Goal: Register for event/course

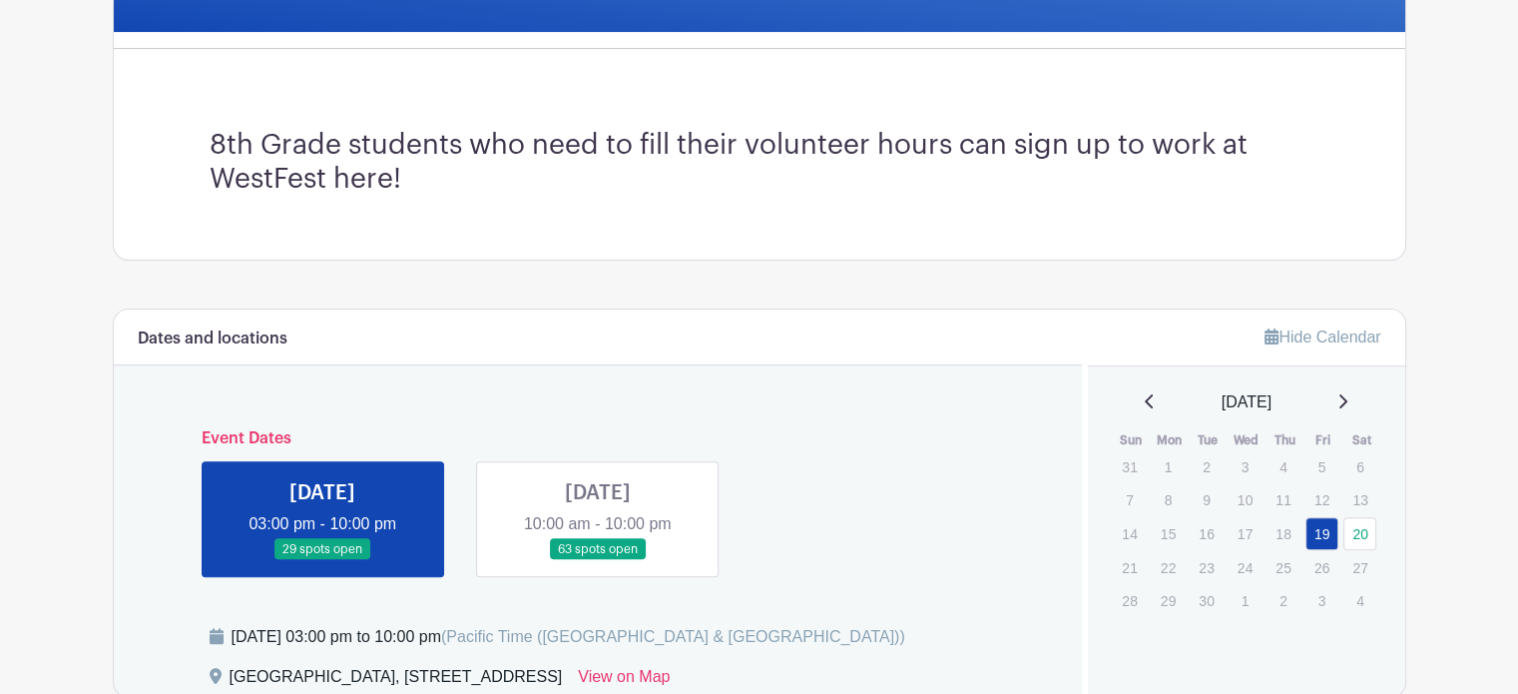
scroll to position [599, 0]
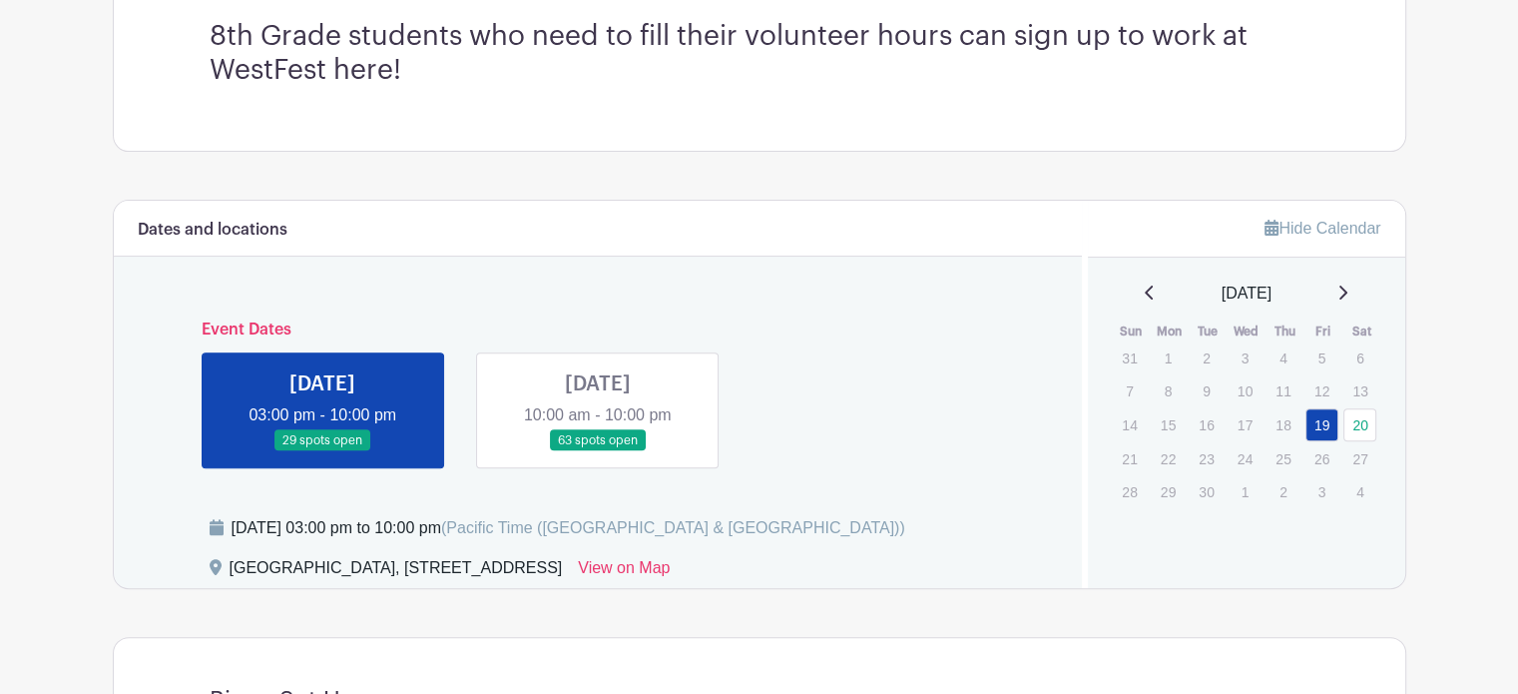
click at [598, 451] on link at bounding box center [598, 451] width 0 height 0
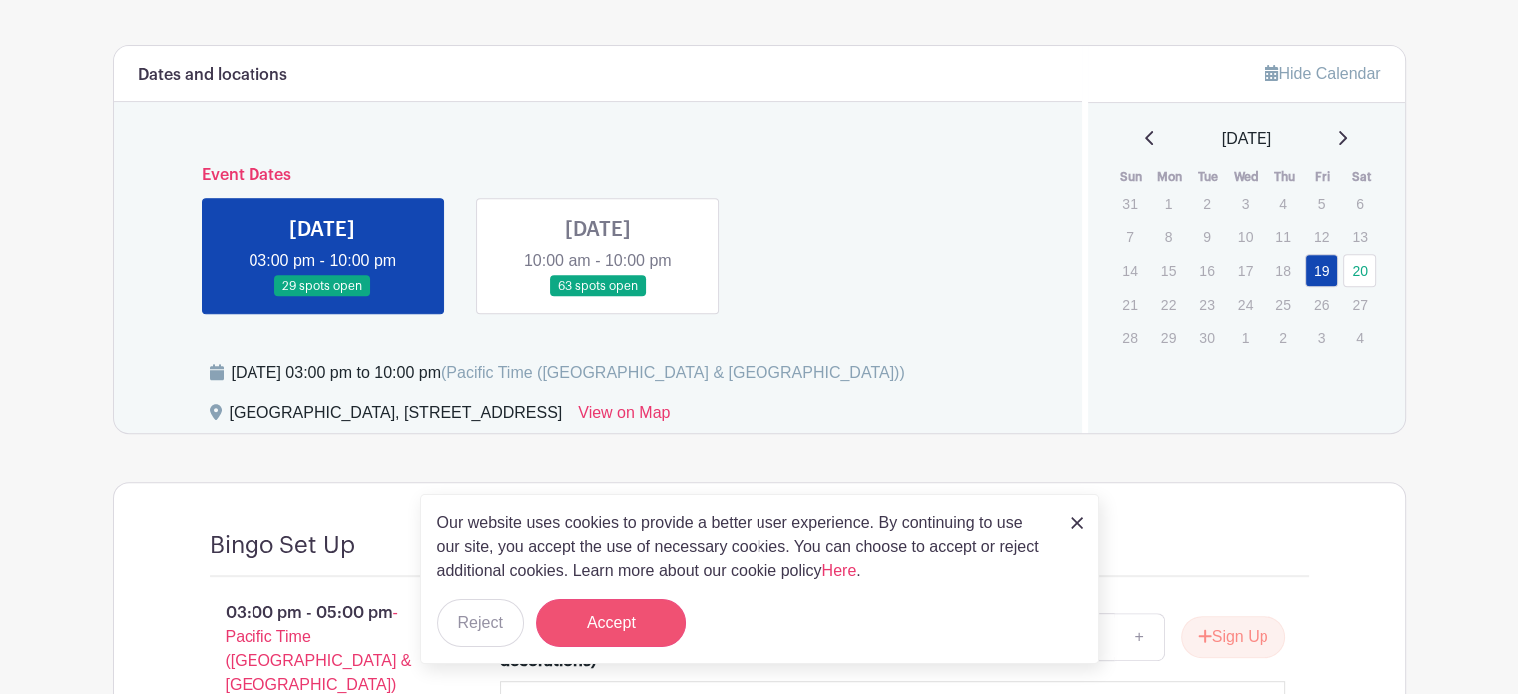
scroll to position [754, 0]
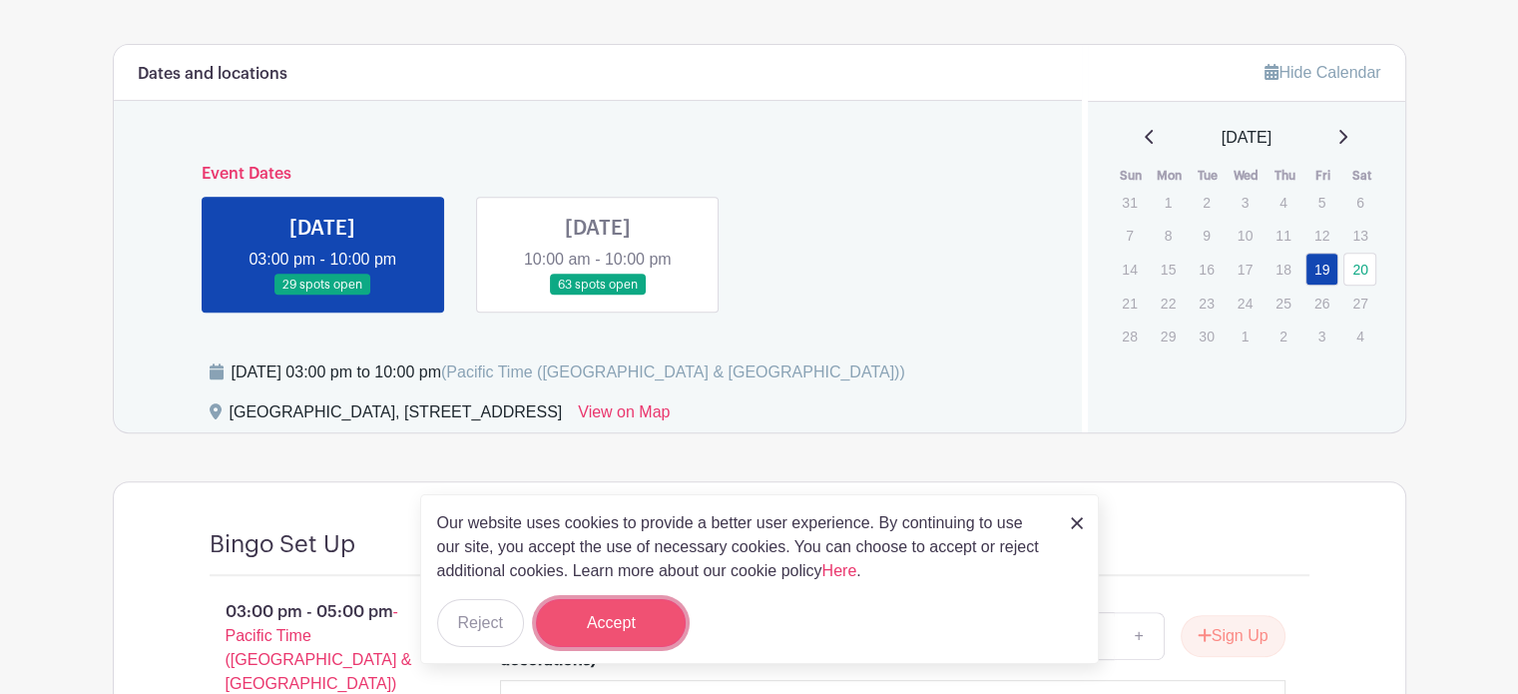
click at [627, 626] on button "Accept" at bounding box center [611, 623] width 150 height 48
click at [1075, 519] on img at bounding box center [1077, 523] width 12 height 12
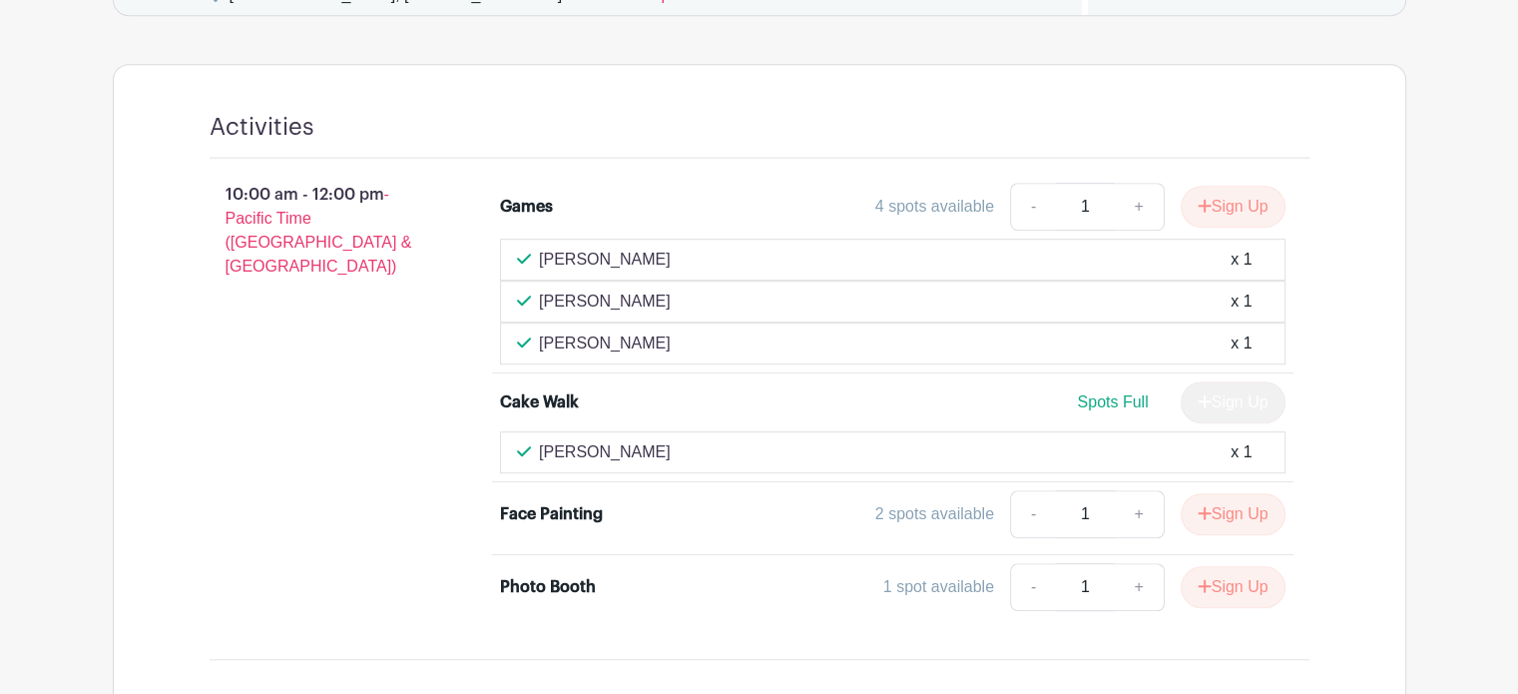
scroll to position [1154, 0]
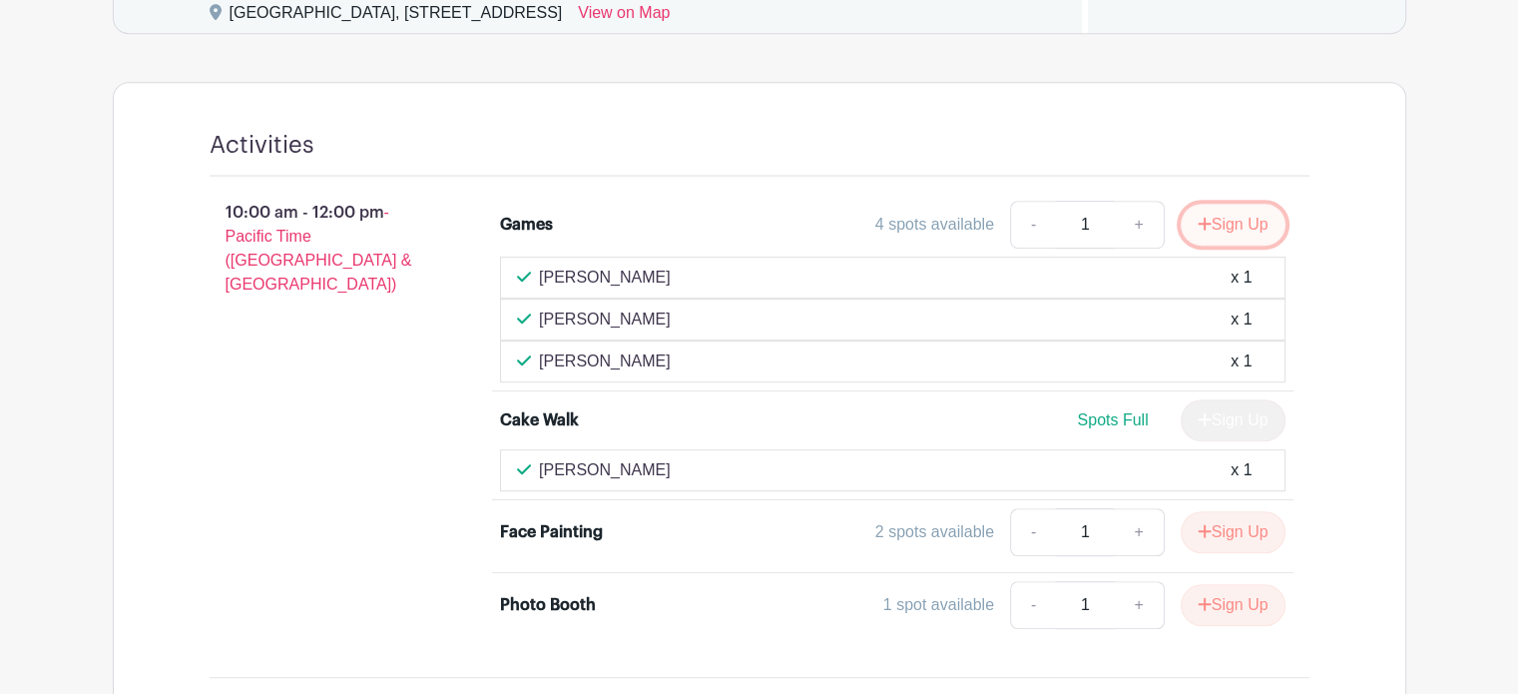
click at [1241, 221] on button "Sign Up" at bounding box center [1233, 225] width 105 height 42
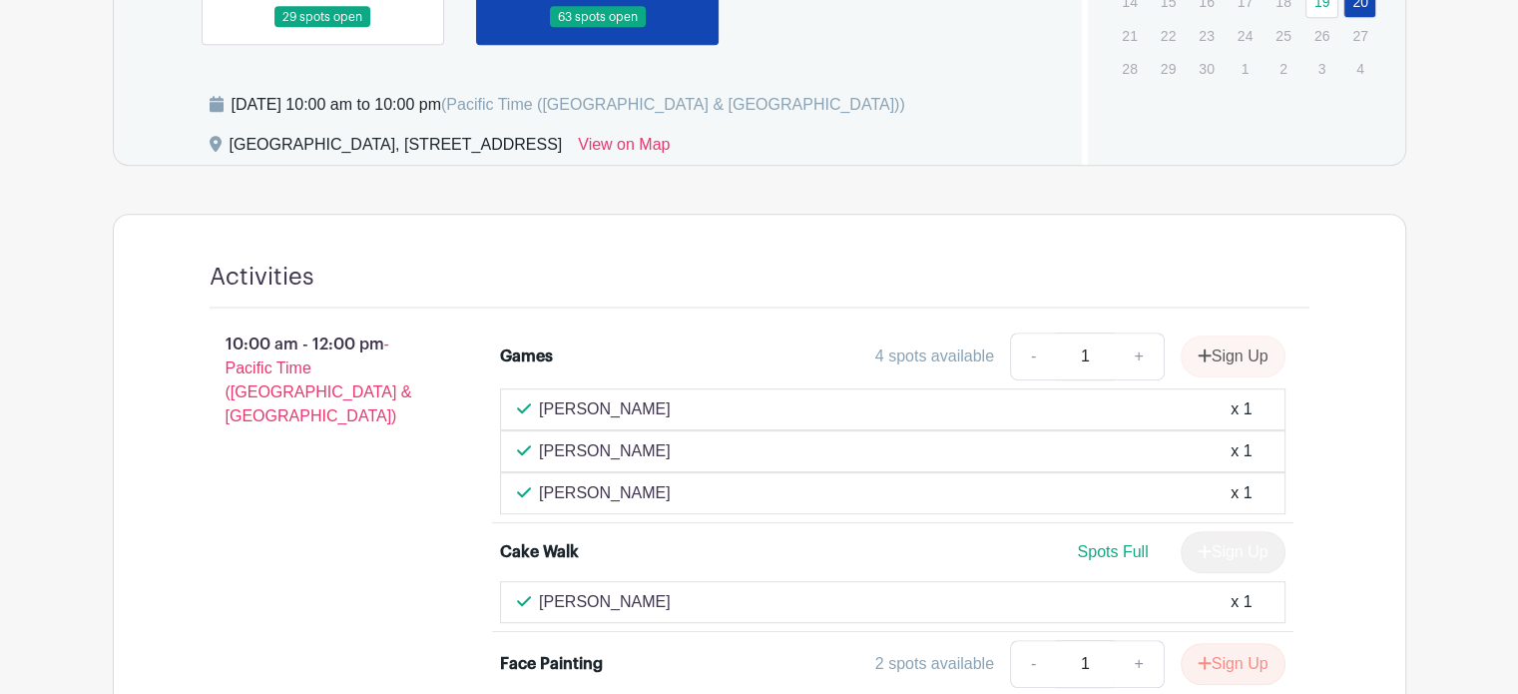
scroll to position [1054, 0]
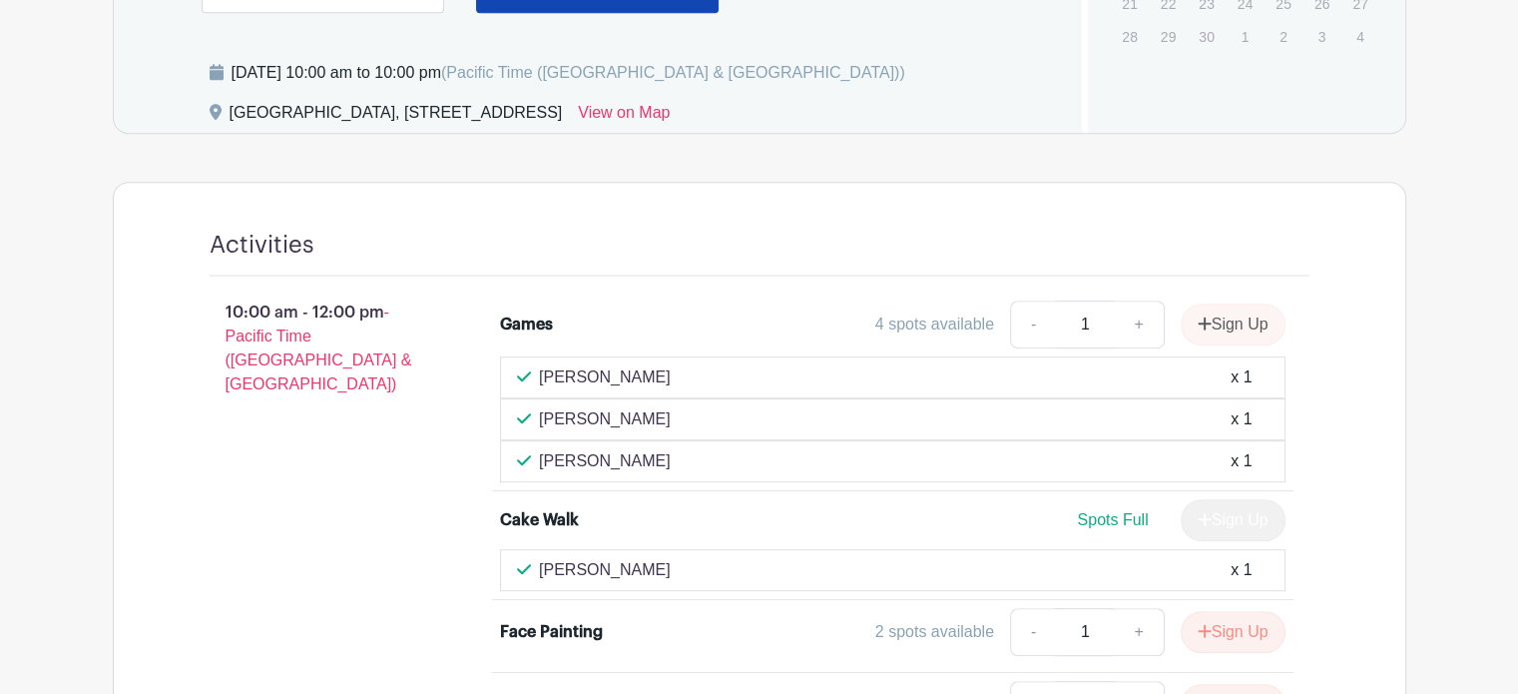
click at [1226, 323] on div "Sign Up" at bounding box center [1225, 324] width 121 height 42
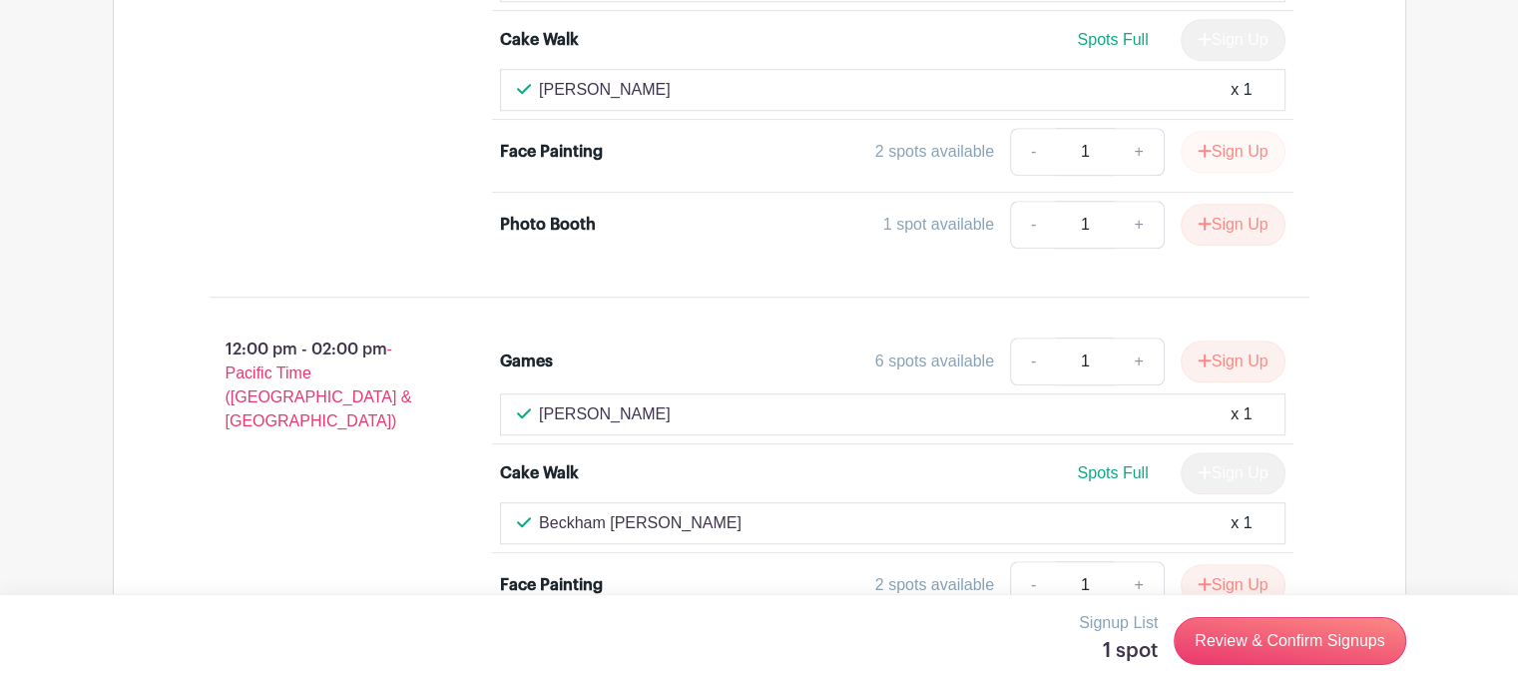
scroll to position [1653, 0]
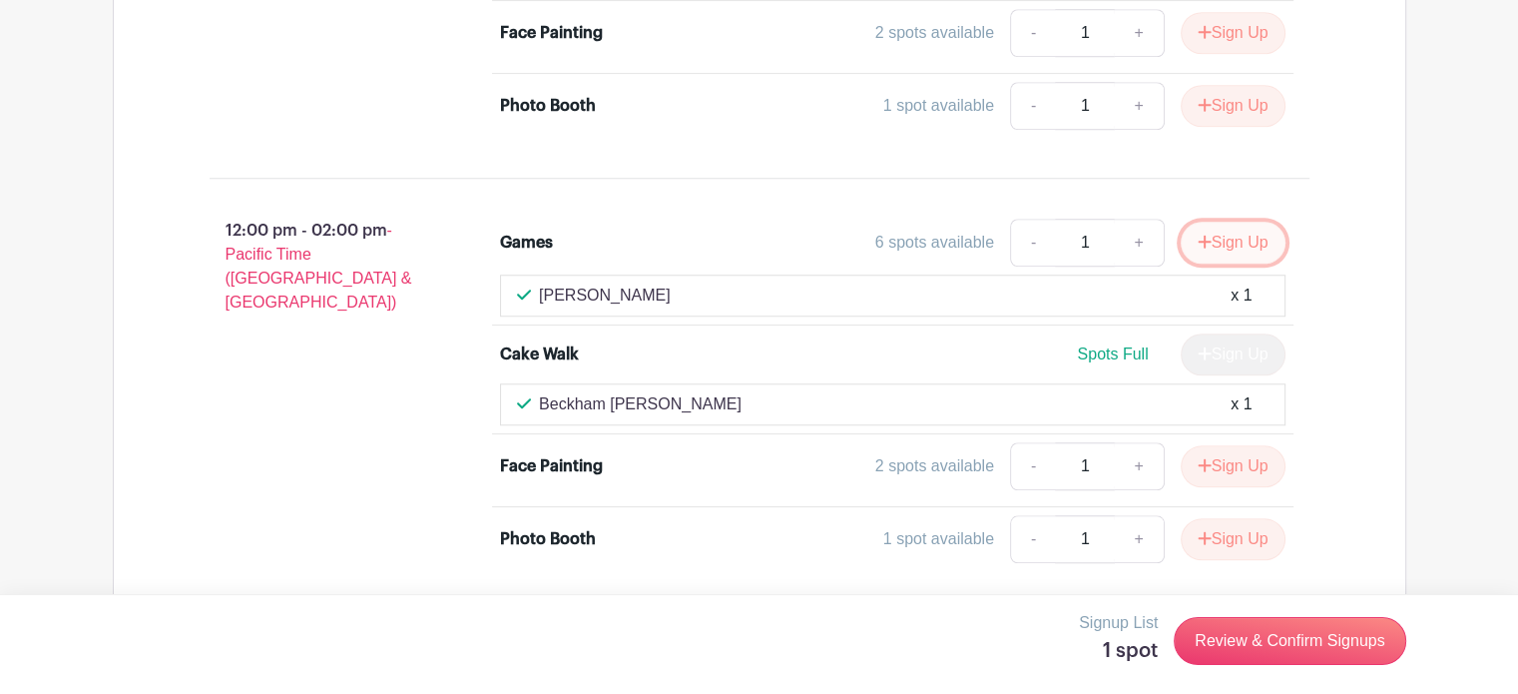
click at [1246, 231] on button "Sign Up" at bounding box center [1233, 243] width 105 height 42
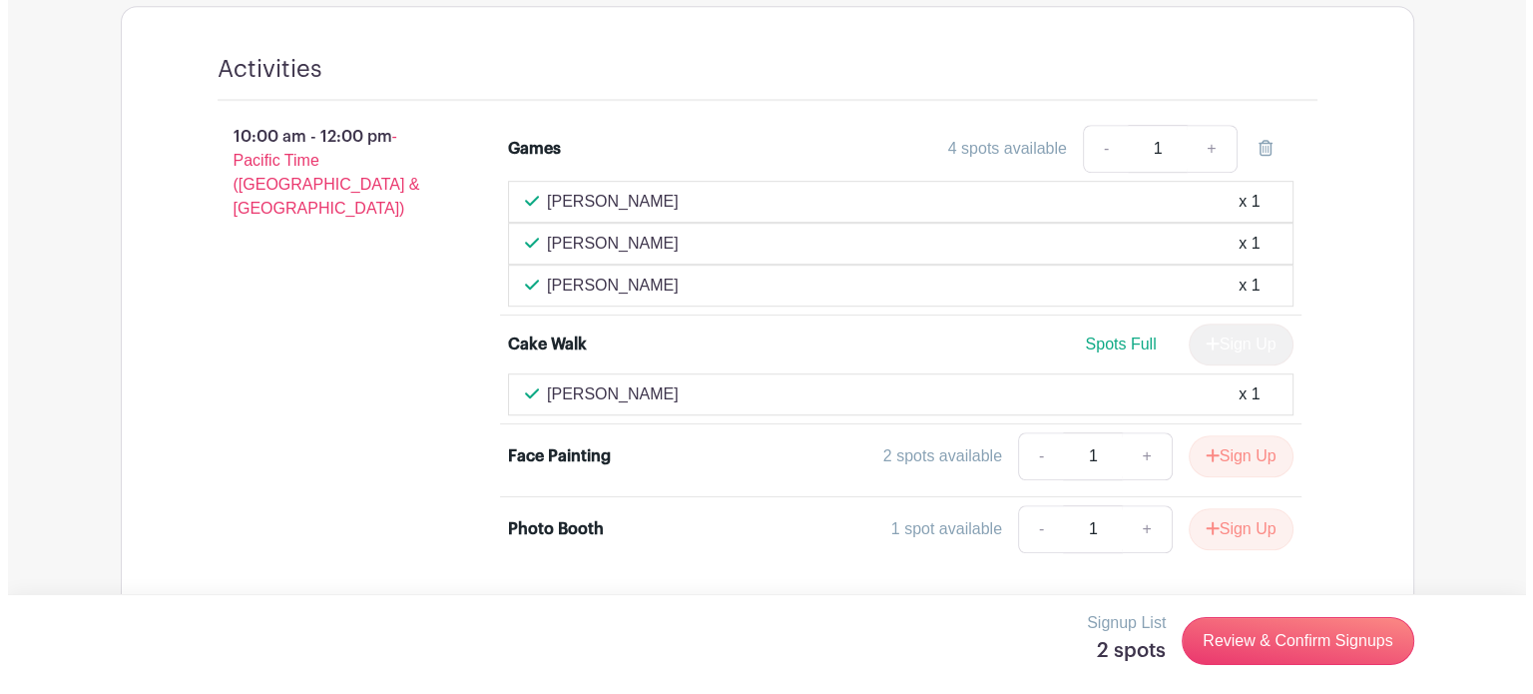
scroll to position [1353, 0]
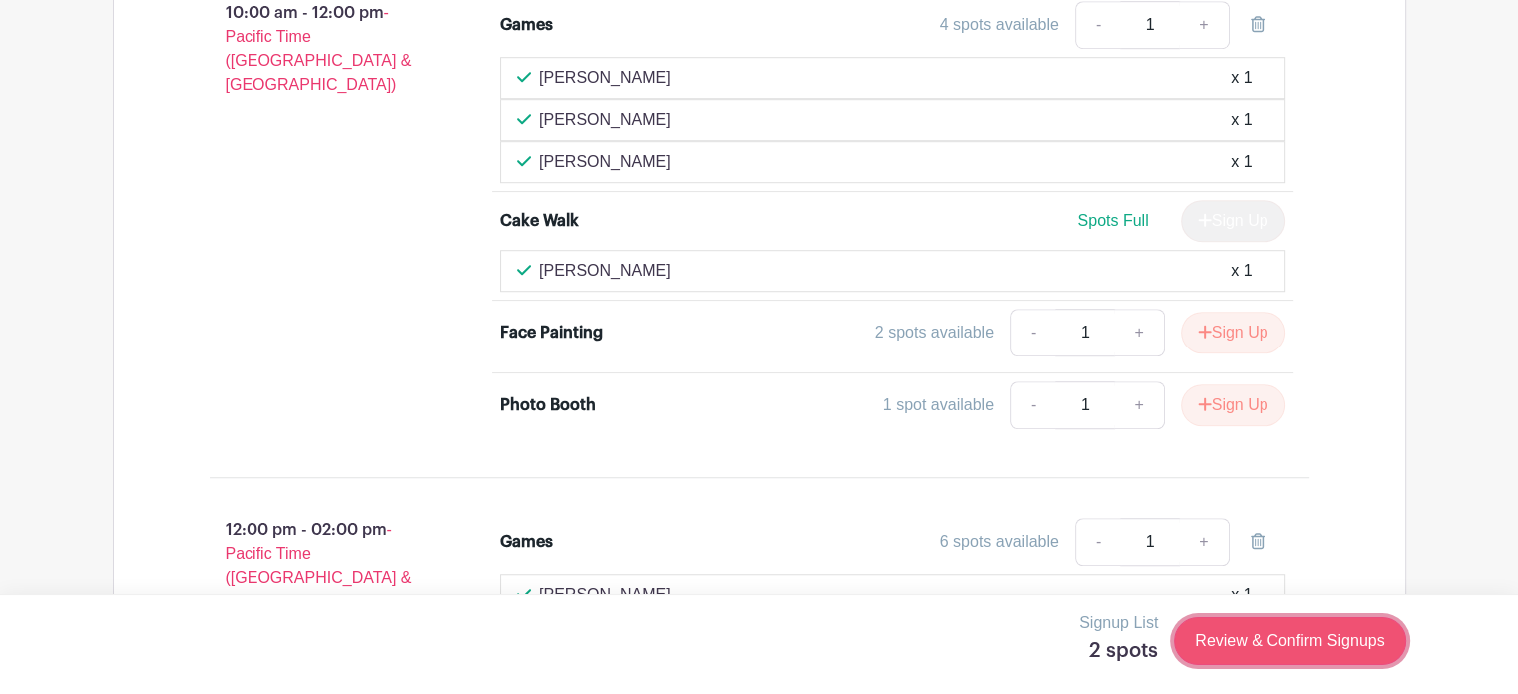
click at [1304, 639] on link "Review & Confirm Signups" at bounding box center [1290, 641] width 232 height 48
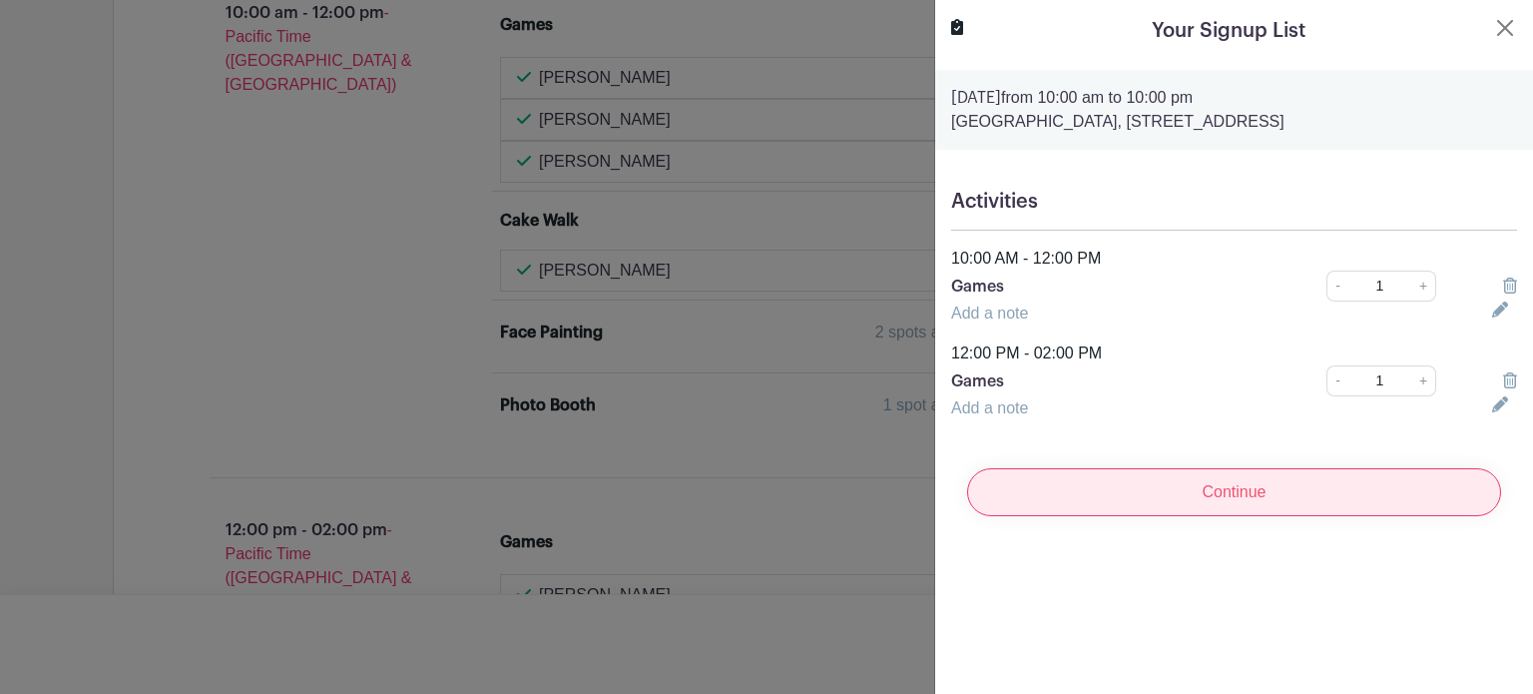
click at [1226, 489] on input "Continue" at bounding box center [1234, 492] width 534 height 48
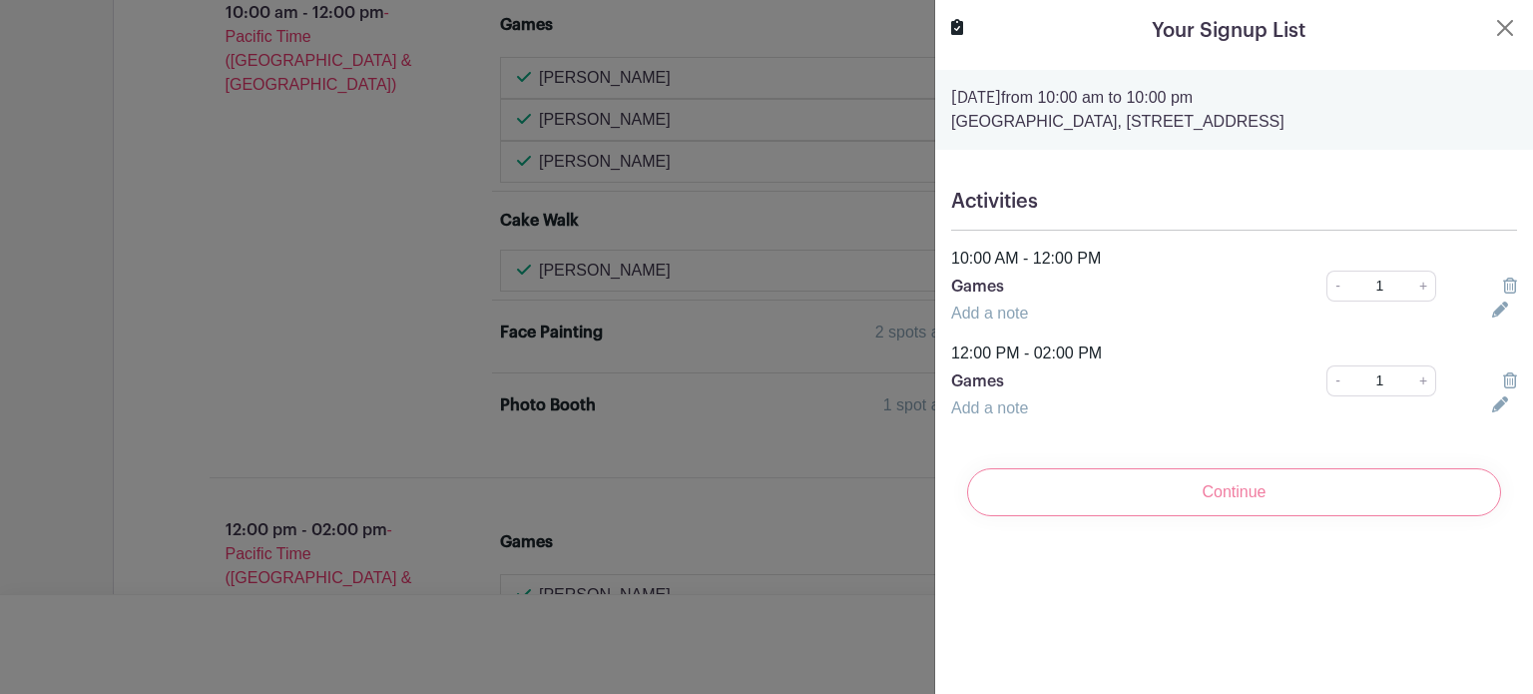
click at [1235, 490] on div "Continue" at bounding box center [1234, 492] width 566 height 80
click at [1005, 318] on link "Add a note" at bounding box center [989, 312] width 77 height 17
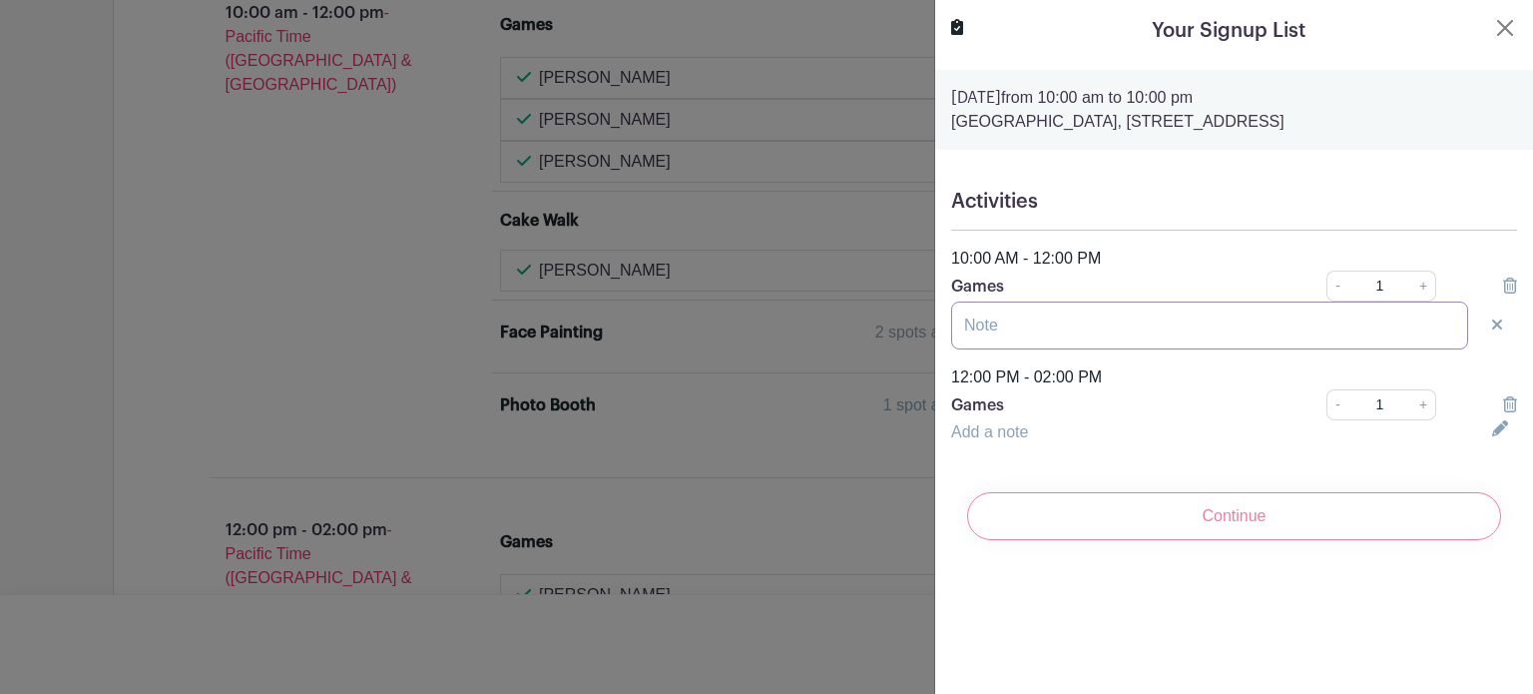
click at [1005, 318] on input "text" at bounding box center [1209, 325] width 517 height 48
click at [974, 327] on input "sydney schilz" at bounding box center [1209, 325] width 517 height 48
type input "Sydney schilz"
click at [1027, 323] on input "Sydney schilz" at bounding box center [1209, 325] width 517 height 48
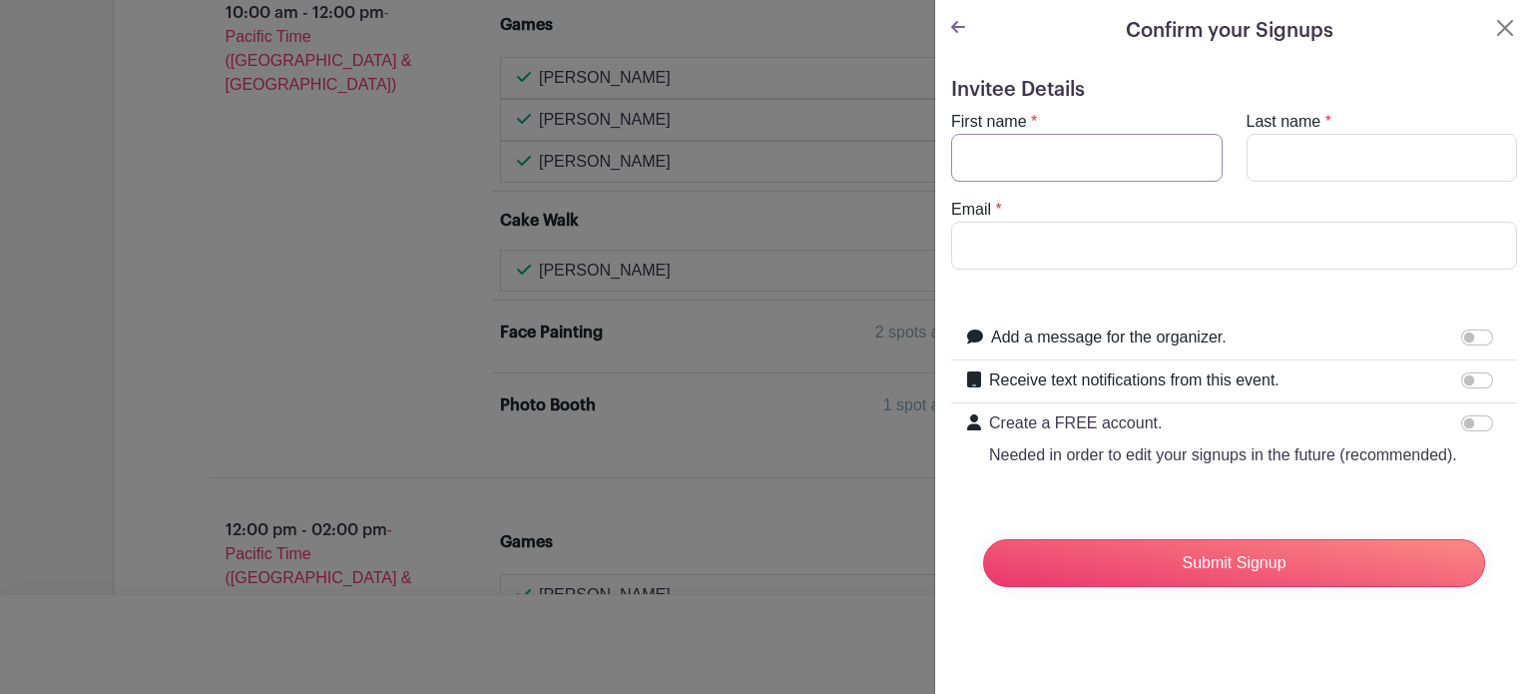
click at [1103, 164] on input "First name" at bounding box center [1086, 158] width 271 height 48
type input "Sydney"
click at [1295, 151] on input "Schilz" at bounding box center [1381, 158] width 271 height 48
type input "Schilz"
click at [1050, 250] on input "Email" at bounding box center [1234, 246] width 566 height 48
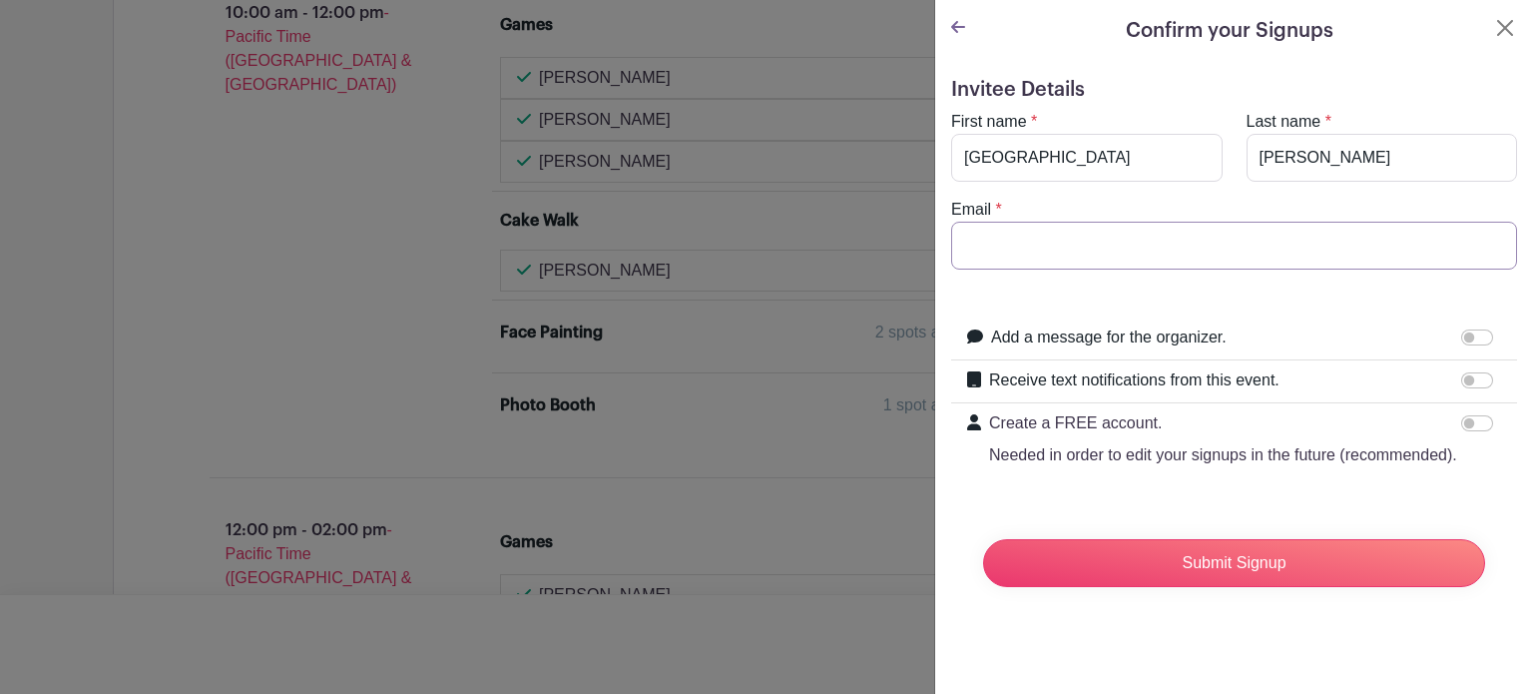
type input "grubbs29@gmail.com"
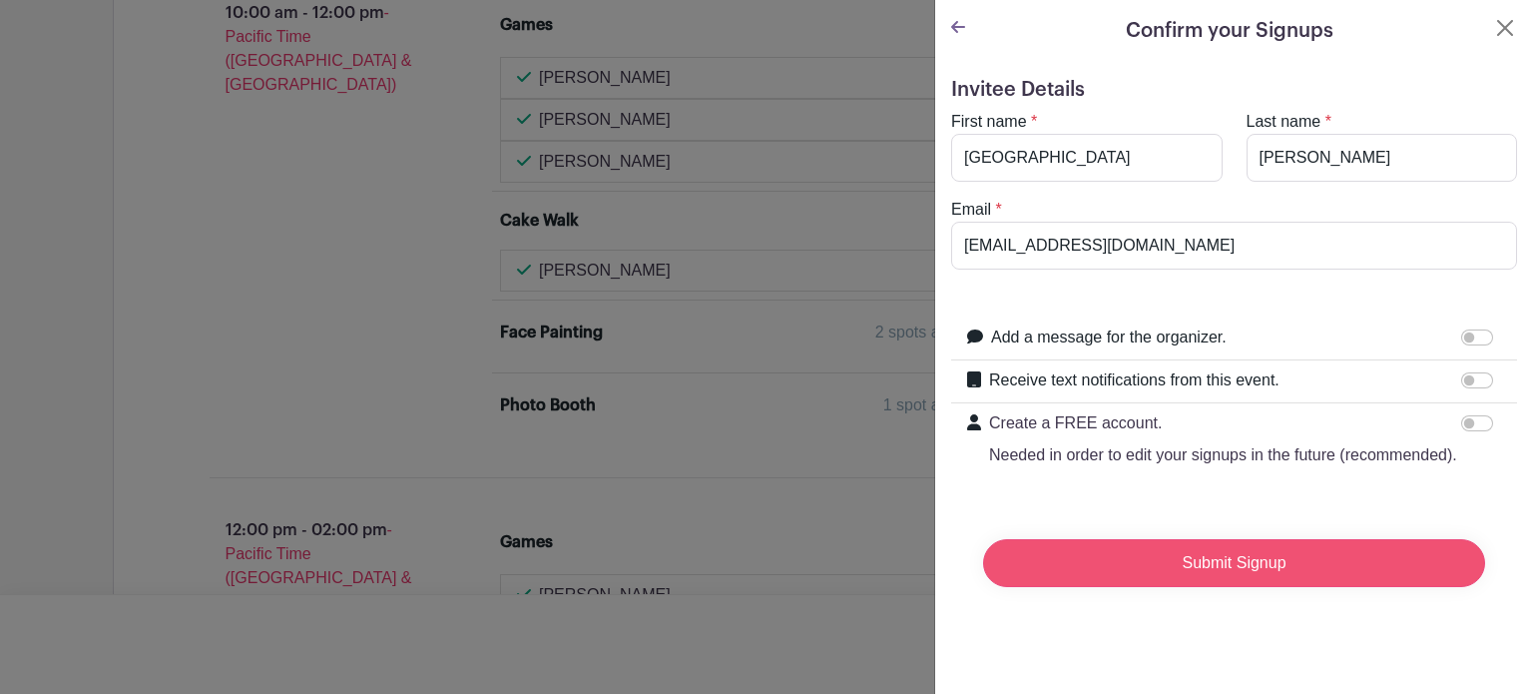
click at [1230, 576] on input "Submit Signup" at bounding box center [1234, 563] width 502 height 48
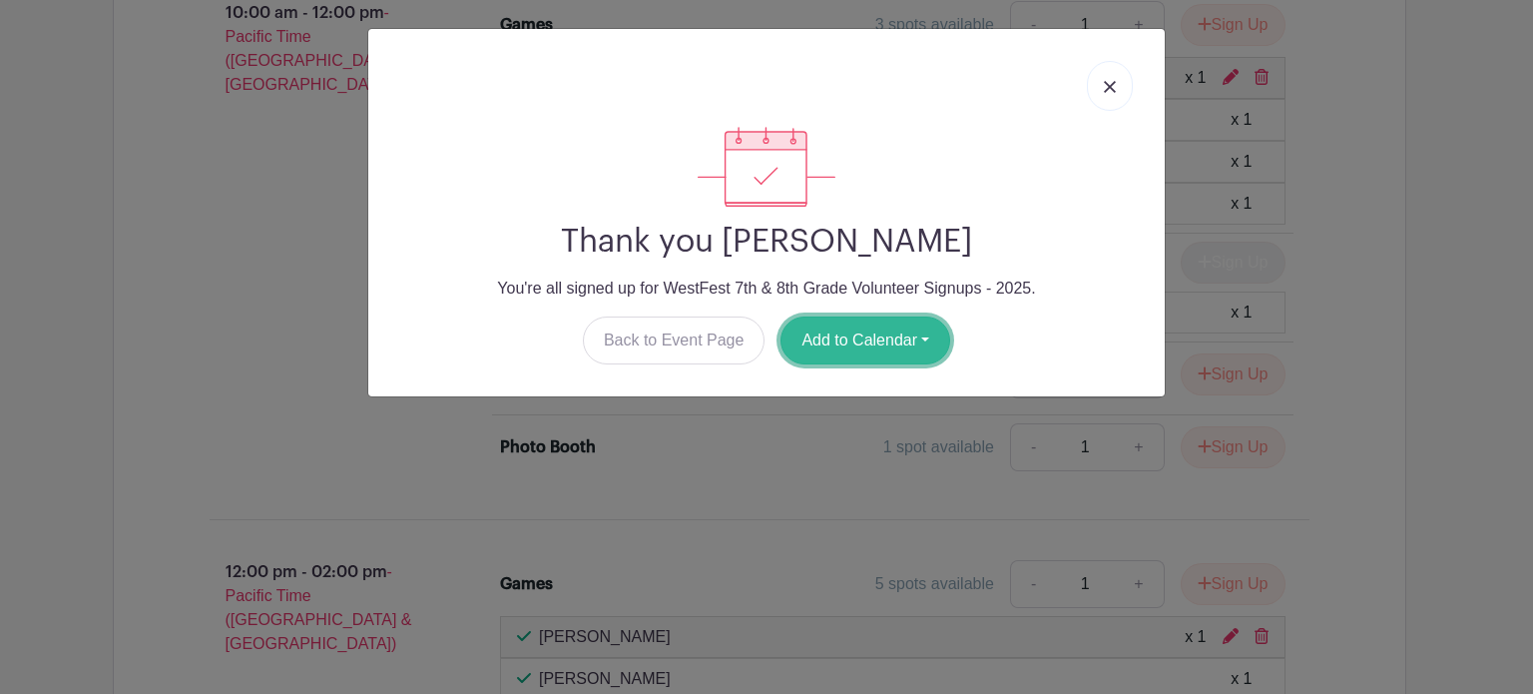
click at [894, 344] on button "Add to Calendar" at bounding box center [865, 340] width 170 height 48
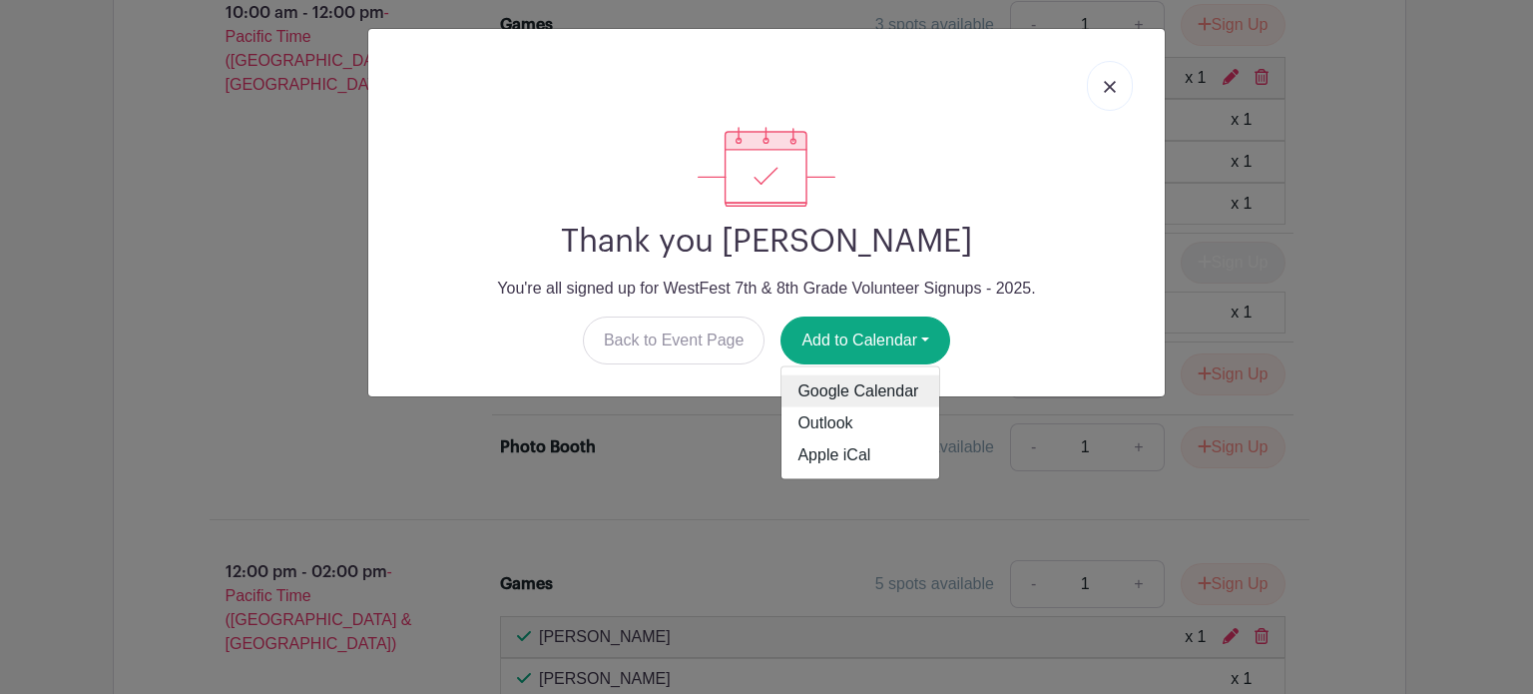
click at [873, 388] on link "Google Calendar" at bounding box center [860, 391] width 158 height 32
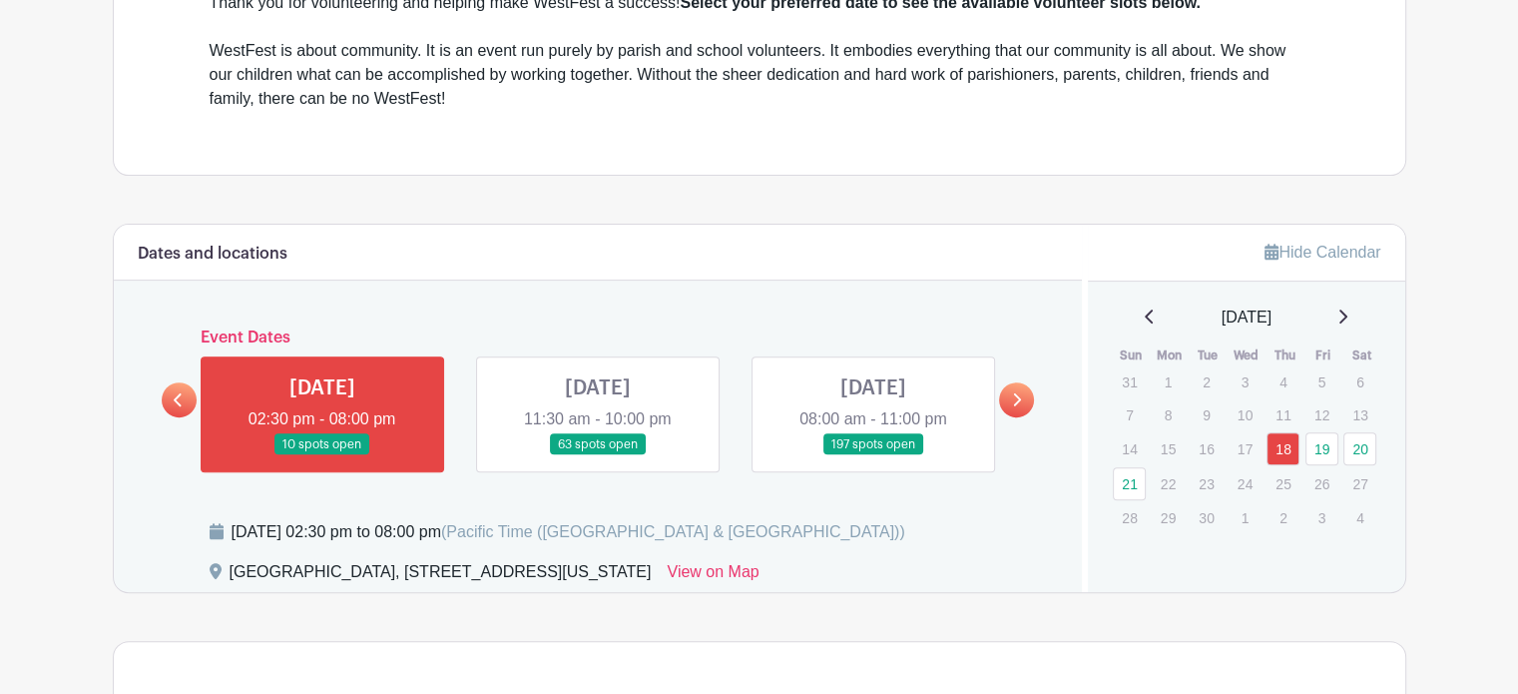
scroll to position [754, 0]
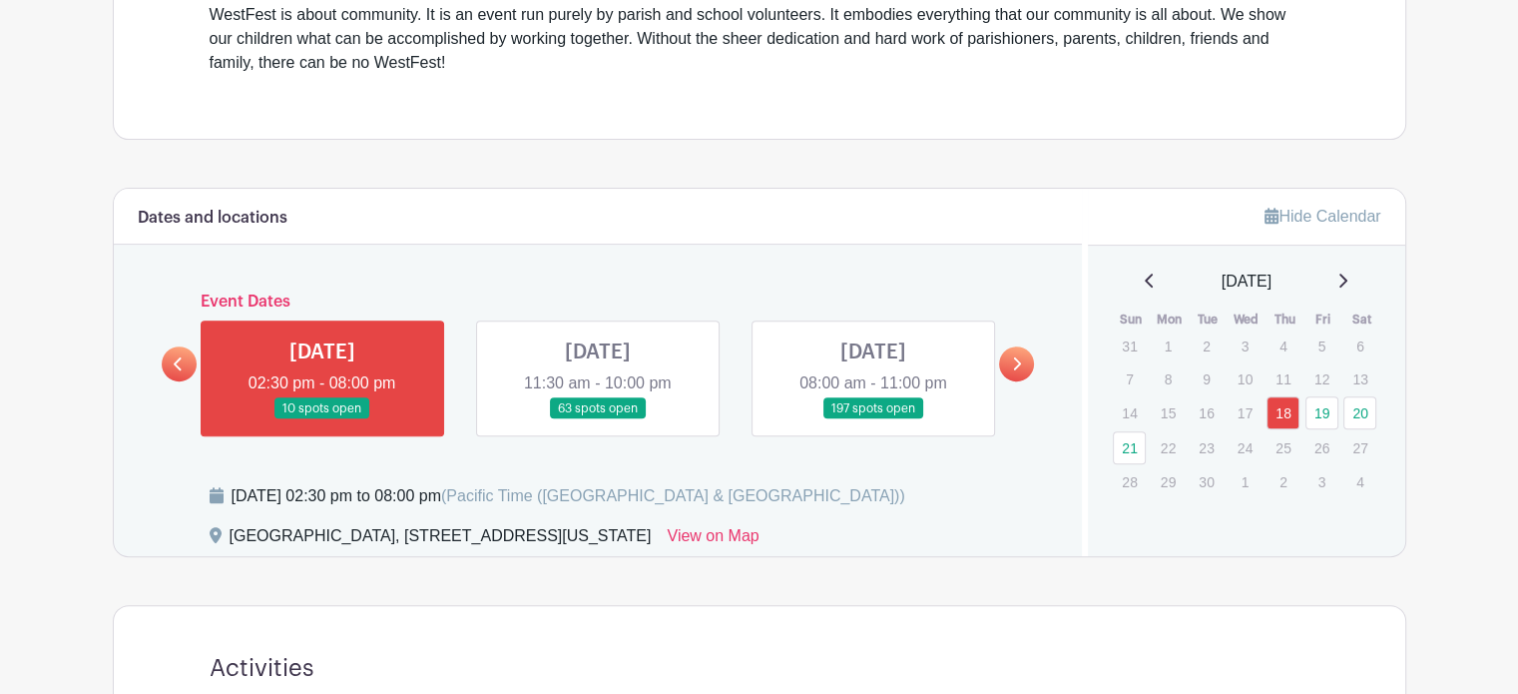
click at [598, 419] on link at bounding box center [598, 419] width 0 height 0
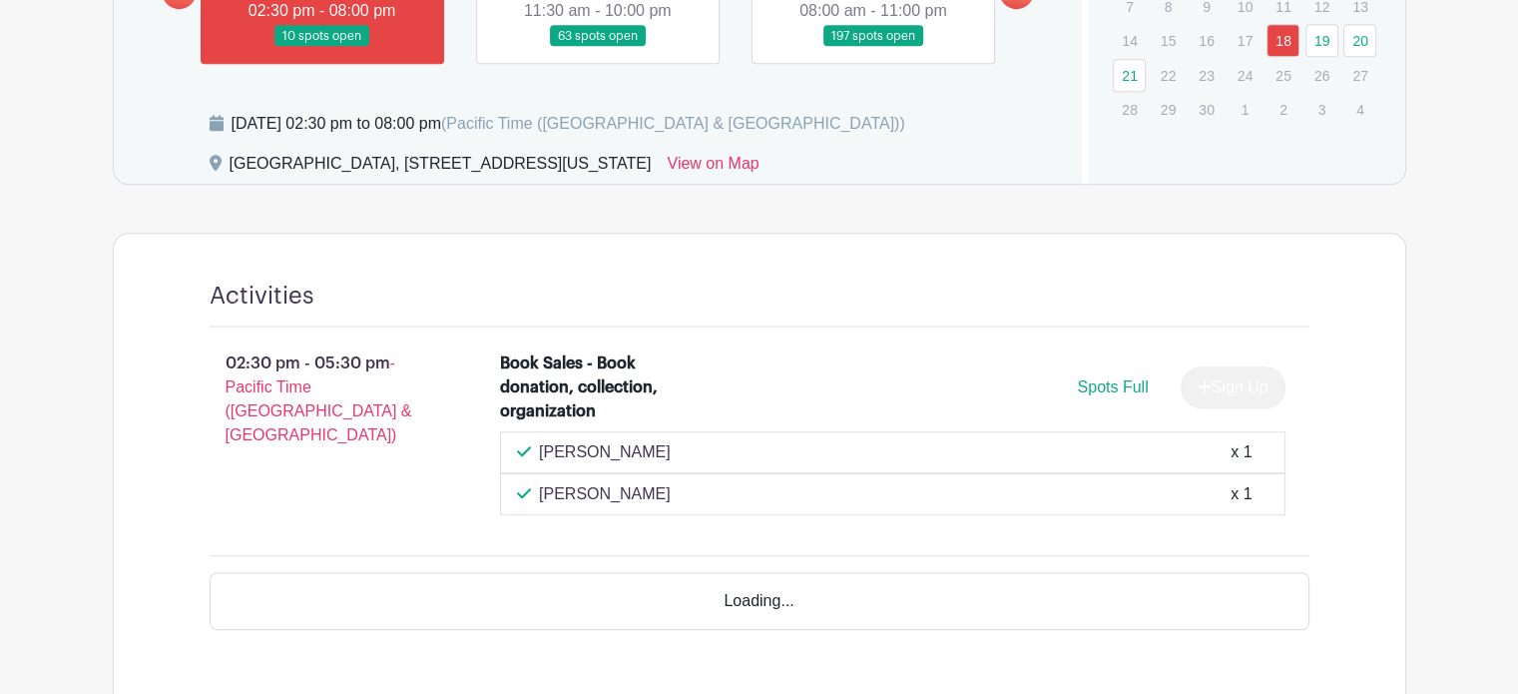
scroll to position [1154, 0]
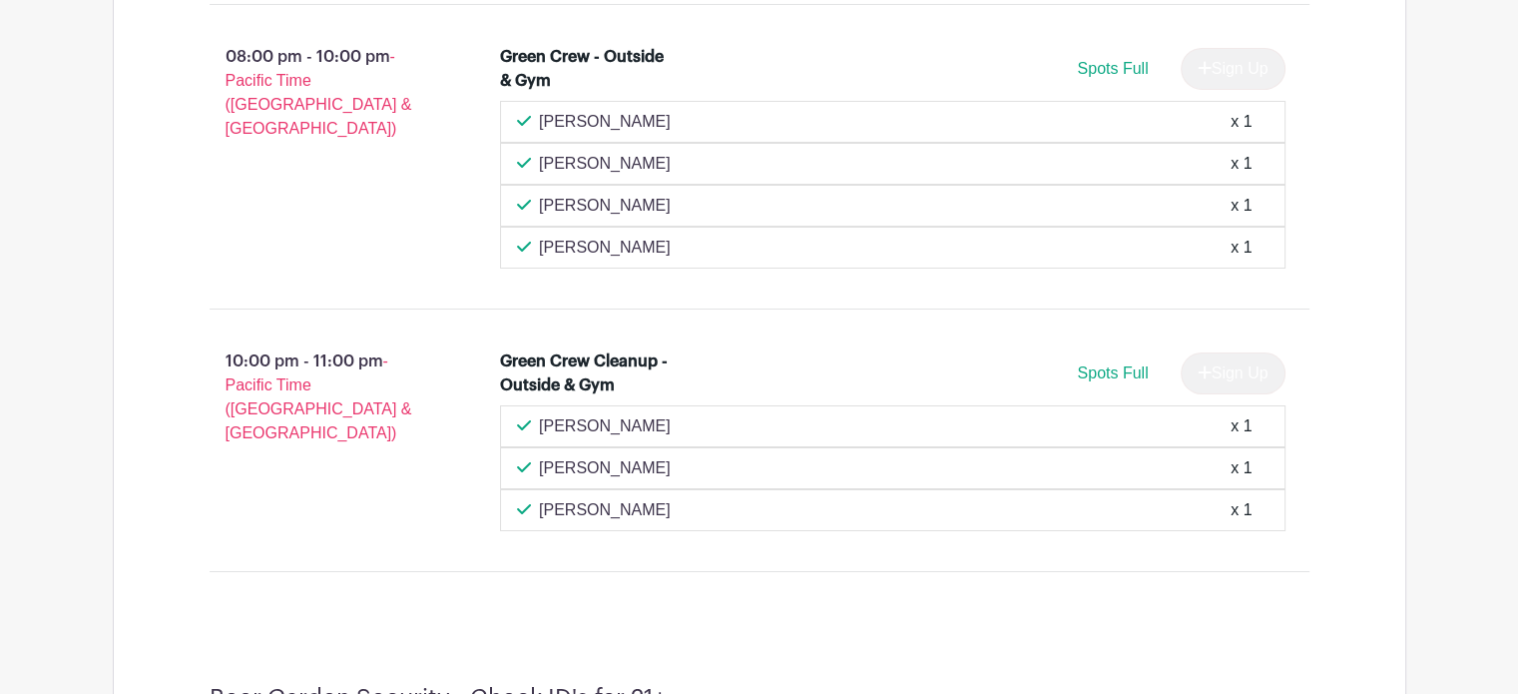
scroll to position [14511, 0]
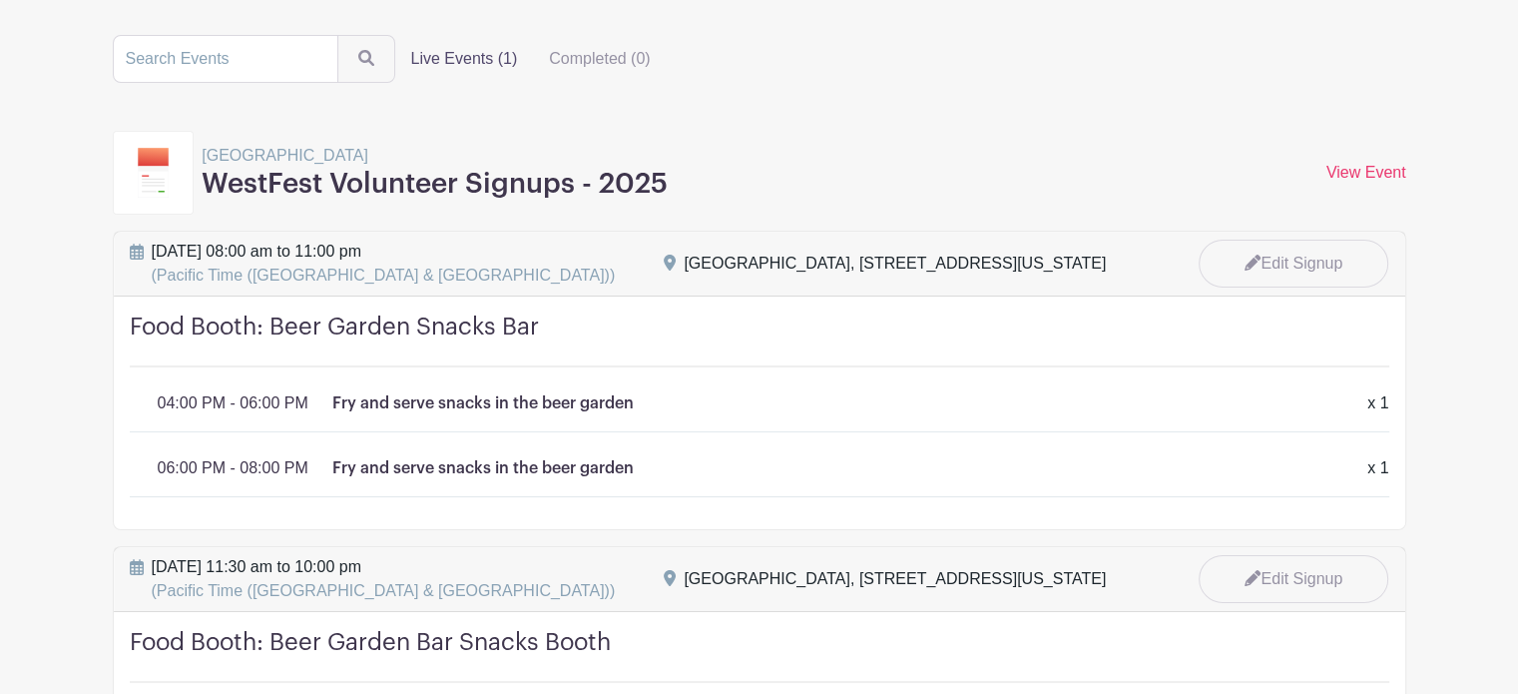
scroll to position [100, 0]
